Goal: Task Accomplishment & Management: Use online tool/utility

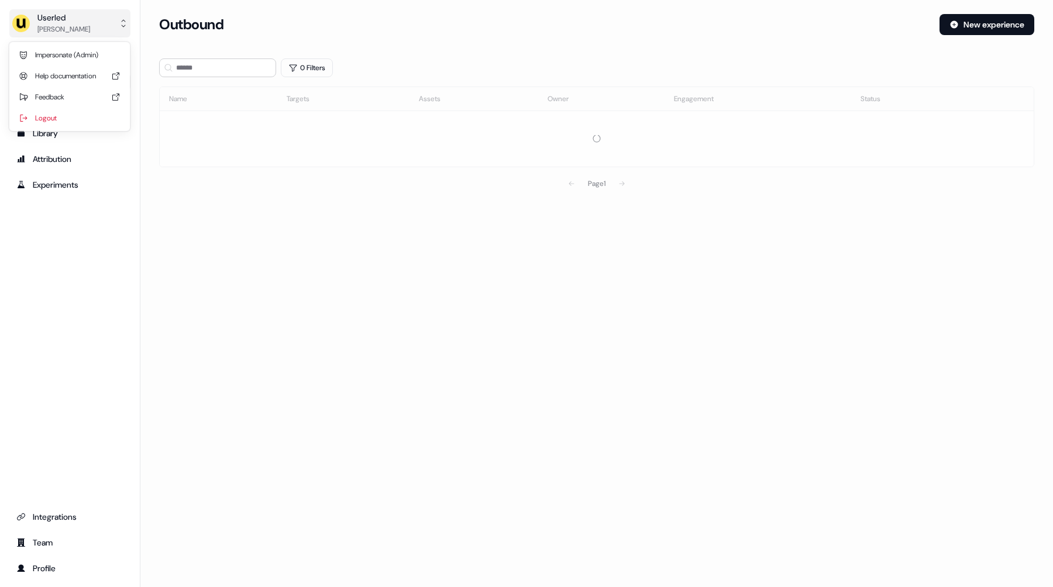
click at [44, 29] on div "[PERSON_NAME]" at bounding box center [63, 29] width 53 height 12
click at [58, 51] on div "Impersonate (Admin)" at bounding box center [69, 54] width 111 height 21
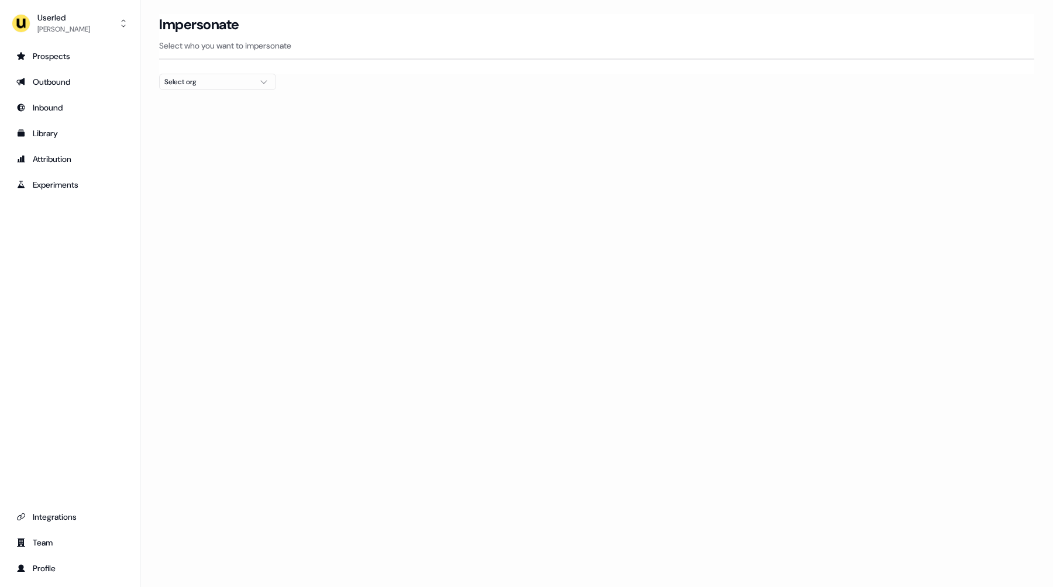
click at [217, 80] on div "Select org" at bounding box center [208, 82] width 88 height 12
type input "****"
click at [192, 126] on div "AffiniPay" at bounding box center [218, 124] width 116 height 19
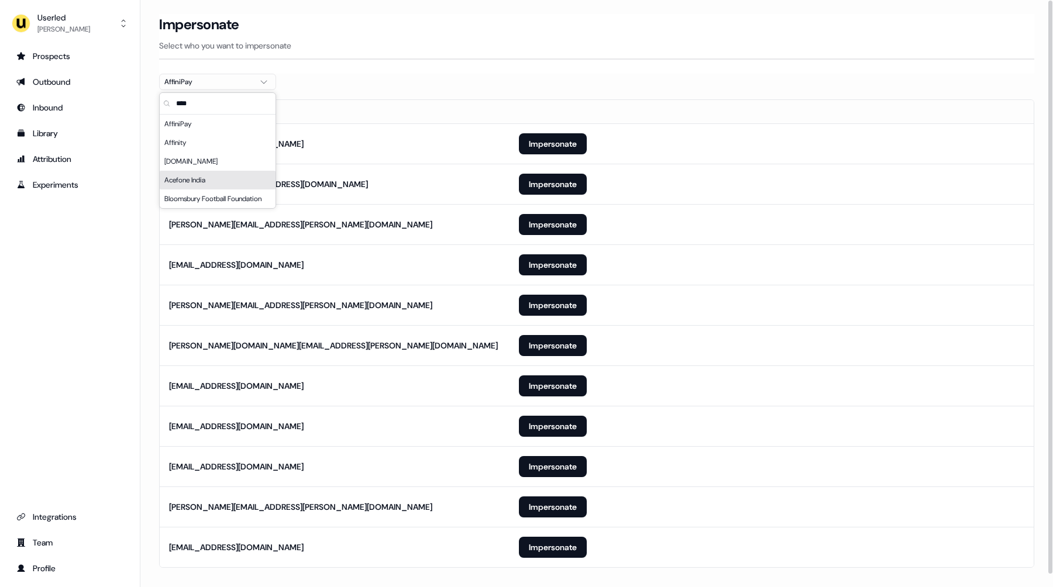
click at [443, 63] on div "Impersonate Select who you want to impersonate" at bounding box center [596, 44] width 875 height 60
drag, startPoint x: 538, startPoint y: 549, endPoint x: 454, endPoint y: 297, distance: 266.2
click at [457, 296] on tbody "[EMAIL_ADDRESS][DOMAIN_NAME] Impersonate [PERSON_NAME][EMAIL_ADDRESS][DOMAIN_NA…" at bounding box center [597, 345] width 874 height 444
click at [553, 345] on button "Impersonate" at bounding box center [553, 345] width 68 height 21
